Goal: Transaction & Acquisition: Obtain resource

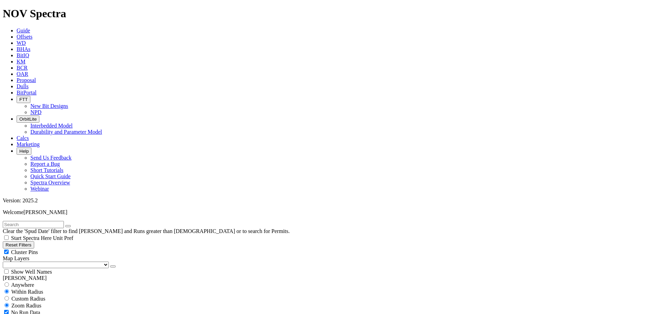
scroll to position [10477, 0]
